Goal: Task Accomplishment & Management: Manage account settings

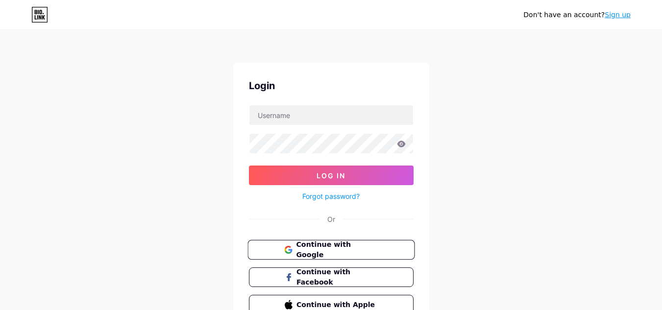
click at [321, 254] on span "Continue with Google" at bounding box center [337, 249] width 82 height 21
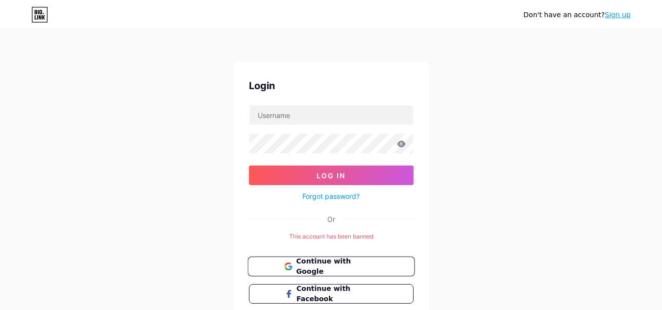
click at [320, 267] on span "Continue with Google" at bounding box center [337, 266] width 82 height 21
click at [354, 260] on button "Continue with Google" at bounding box center [330, 267] width 167 height 20
click at [619, 13] on link "Sign up" at bounding box center [617, 15] width 26 height 8
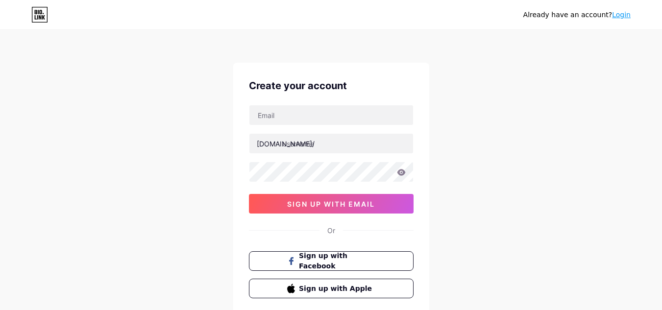
click at [620, 18] on link "Login" at bounding box center [621, 15] width 19 height 8
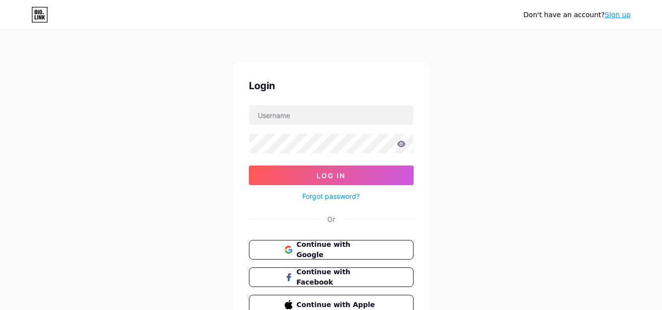
click at [621, 15] on link "Sign up" at bounding box center [617, 15] width 26 height 8
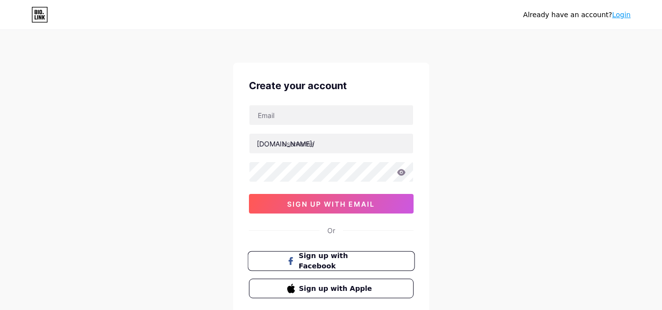
click at [370, 268] on button "Sign up with Facebook" at bounding box center [330, 261] width 167 height 20
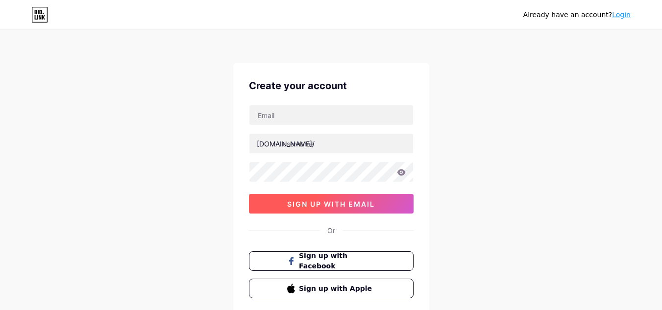
click at [365, 207] on span "sign up with email" at bounding box center [331, 204] width 88 height 8
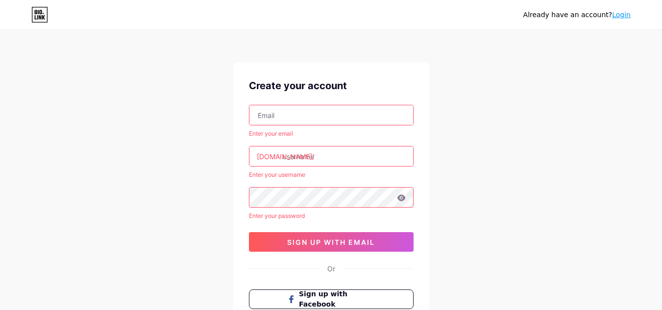
click at [286, 114] on input "text" at bounding box center [331, 115] width 164 height 20
paste input "dewapantek45@gmail.com"
type input "dewapantek45@gmail.com"
click at [290, 157] on input "text" at bounding box center [331, 156] width 164 height 20
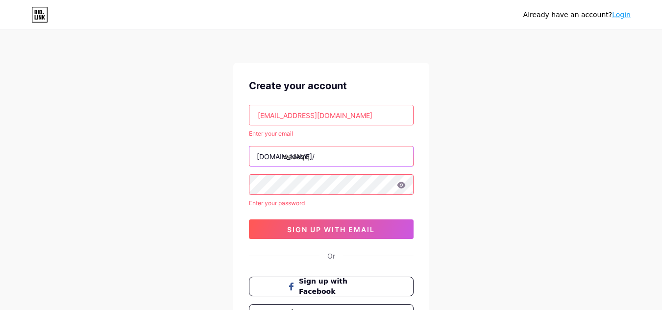
type input "wedeqq"
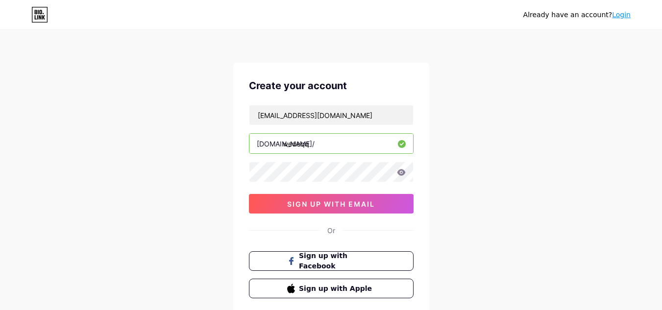
click at [309, 187] on div "dewapantek45@gmail.com bio.link/ wedeqq sign up with email" at bounding box center [331, 159] width 165 height 109
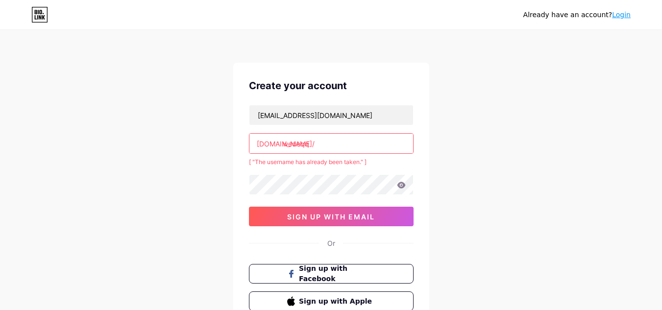
click at [321, 146] on input "wedeqq" at bounding box center [331, 144] width 164 height 20
click at [284, 144] on input "wedeqq" at bounding box center [331, 144] width 164 height 20
click at [285, 141] on input ".wedeqq" at bounding box center [331, 144] width 164 height 20
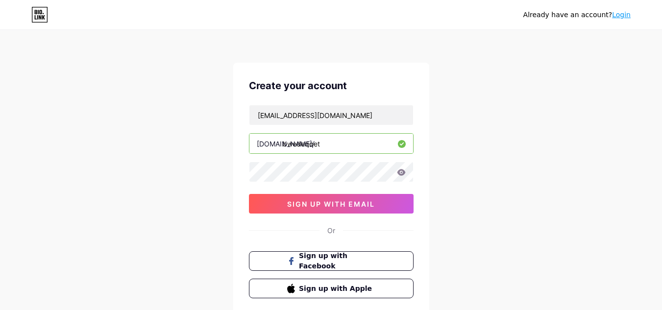
click at [295, 145] on input "bwedeqqet" at bounding box center [331, 144] width 164 height 20
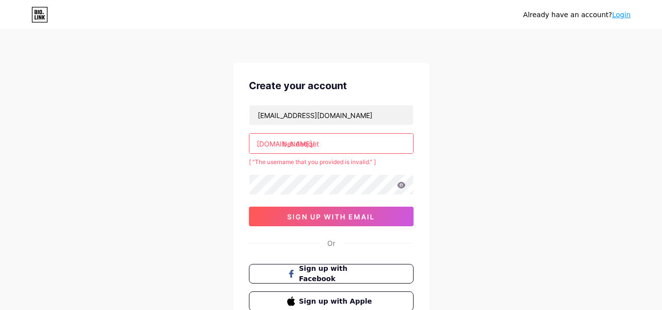
click at [294, 143] on input "bet.deqqet" at bounding box center [331, 144] width 164 height 20
drag, startPoint x: 284, startPoint y: 144, endPoint x: 333, endPoint y: 149, distance: 49.2
click at [333, 149] on input "bet-deqqet" at bounding box center [331, 144] width 164 height 20
click at [333, 148] on input "wedeqq" at bounding box center [331, 144] width 164 height 20
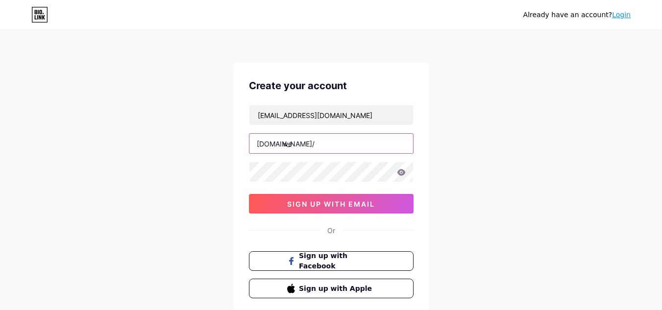
click at [333, 148] on input "we" at bounding box center [331, 144] width 164 height 20
type input "wedeqq"
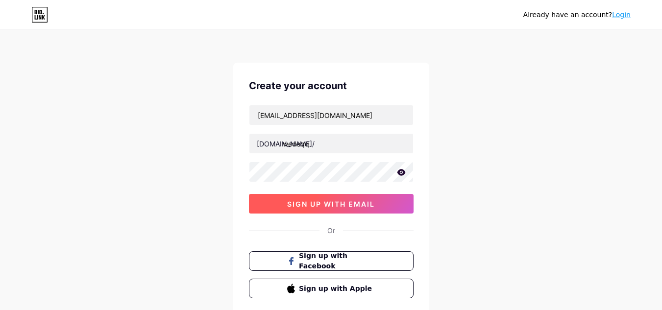
click at [314, 204] on span "sign up with email" at bounding box center [331, 204] width 88 height 8
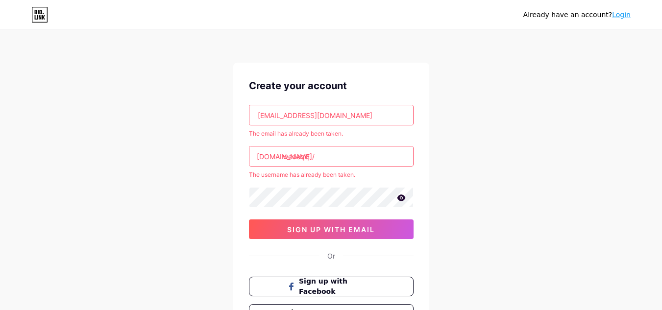
click at [620, 17] on link "Login" at bounding box center [621, 15] width 19 height 8
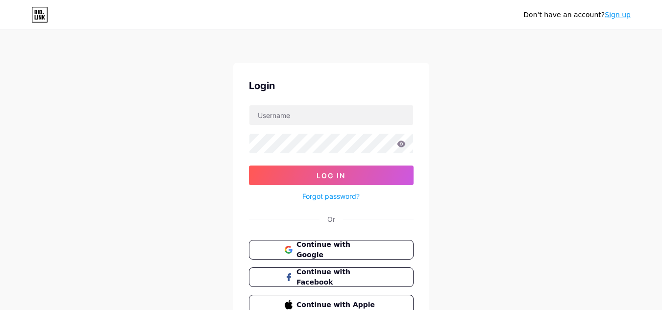
click at [351, 195] on link "Forgot password?" at bounding box center [330, 196] width 57 height 10
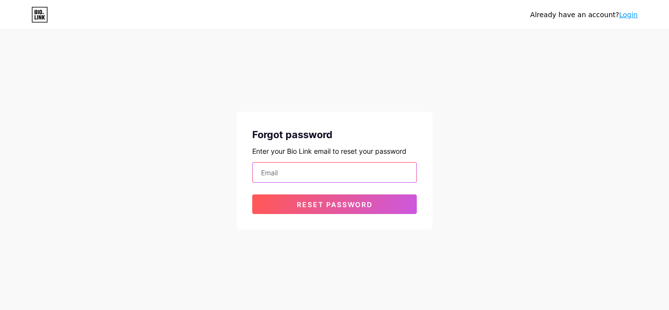
paste input "dewapantek45@gmail.com"
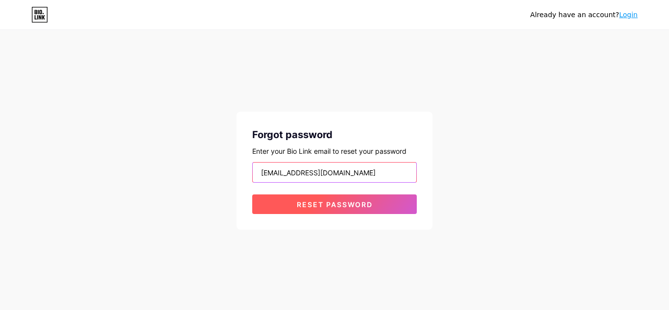
type input "dewapantek45@gmail.com"
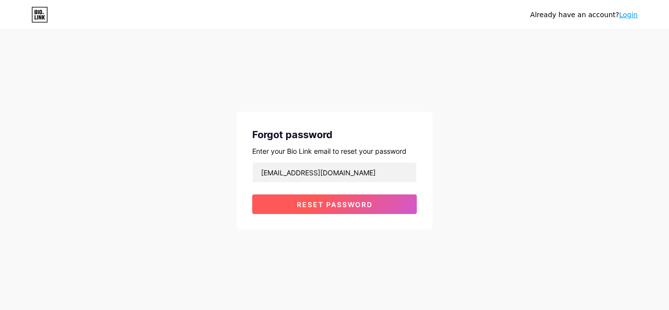
click at [307, 205] on span "Reset password" at bounding box center [335, 204] width 76 height 8
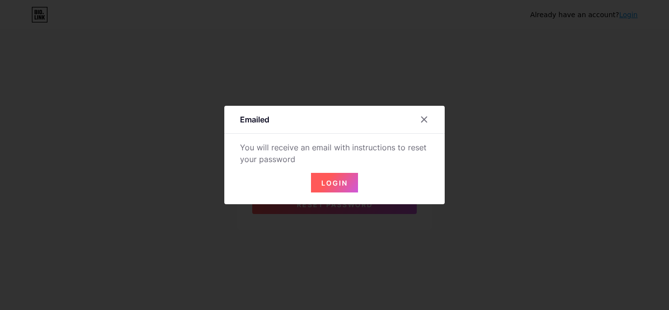
click at [337, 183] on span "Login" at bounding box center [334, 183] width 26 height 8
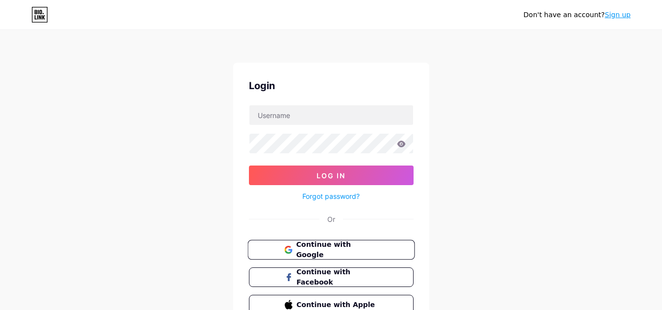
click at [353, 244] on span "Continue with Google" at bounding box center [337, 249] width 82 height 21
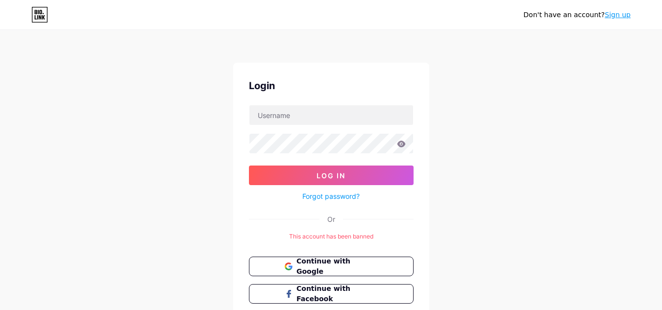
click at [349, 198] on link "Forgot password?" at bounding box center [330, 196] width 57 height 10
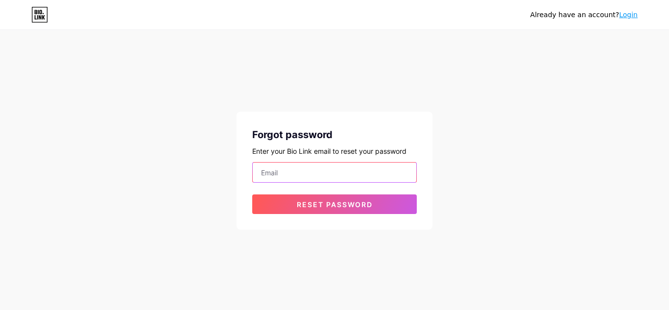
paste input "dewapantek45@gmail.com"
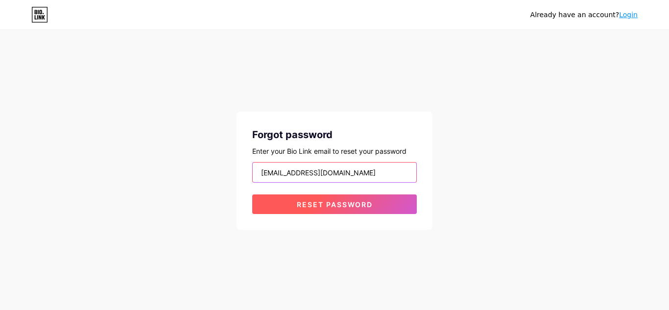
type input "dewapantek45@gmail.com"
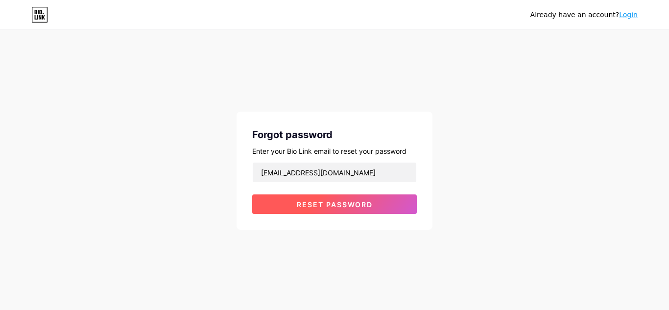
click at [326, 208] on span "Reset password" at bounding box center [335, 204] width 76 height 8
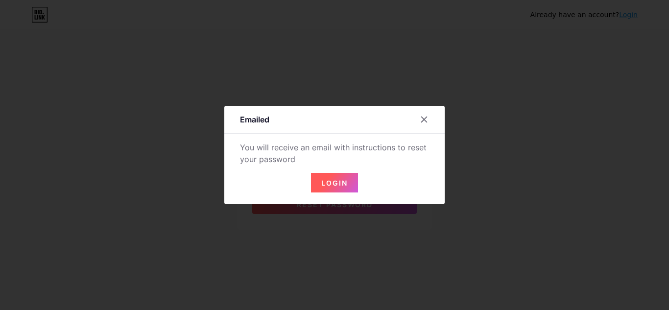
click at [327, 189] on button "Login" at bounding box center [334, 183] width 47 height 20
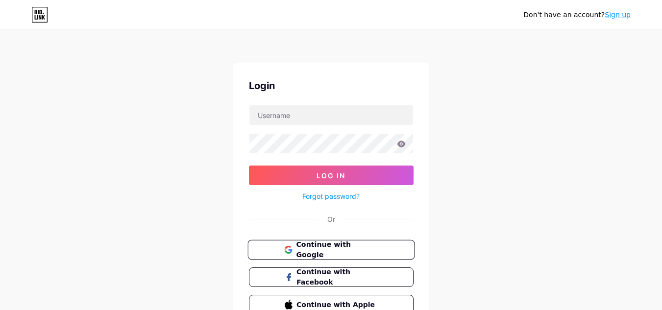
click at [336, 250] on span "Continue with Google" at bounding box center [337, 249] width 82 height 21
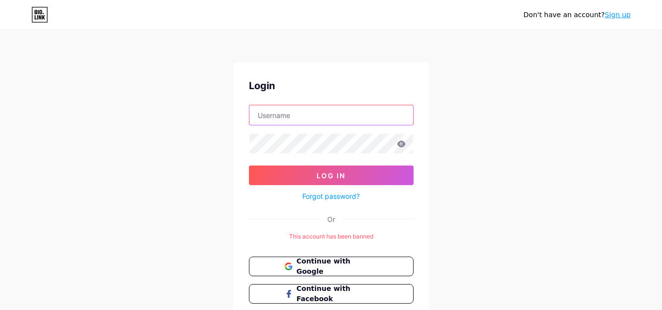
click at [310, 114] on input "text" at bounding box center [331, 115] width 164 height 20
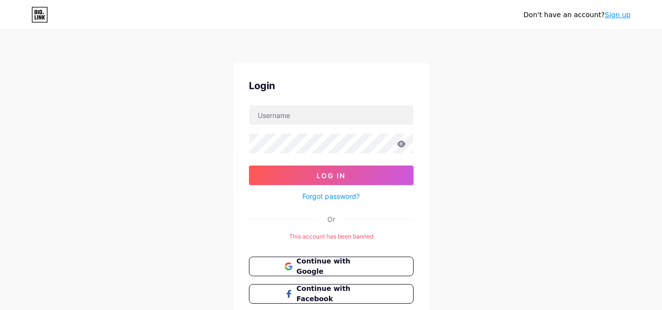
click at [42, 18] on icon at bounding box center [39, 15] width 17 height 16
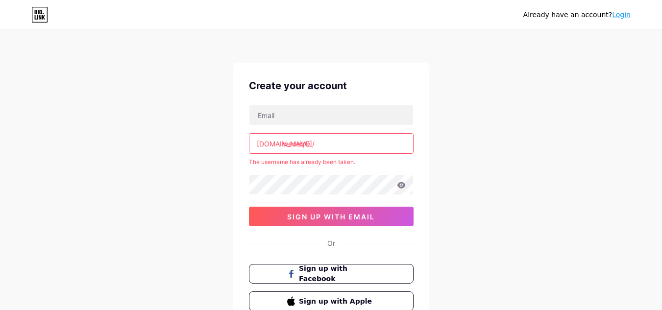
click at [317, 144] on input "wedeqQ" at bounding box center [331, 144] width 164 height 20
